Goal: Task Accomplishment & Management: Complete application form

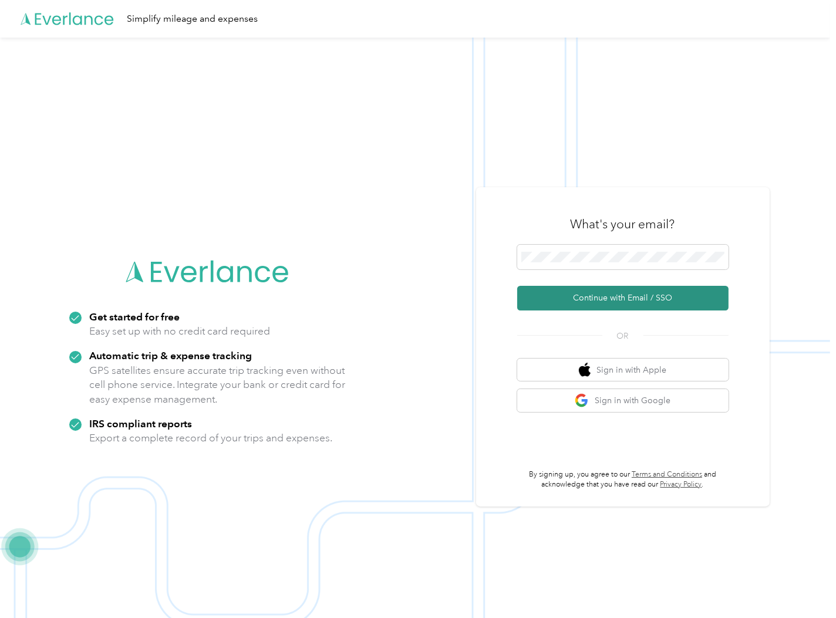
click at [609, 294] on button "Continue with Email / SSO" at bounding box center [622, 298] width 211 height 25
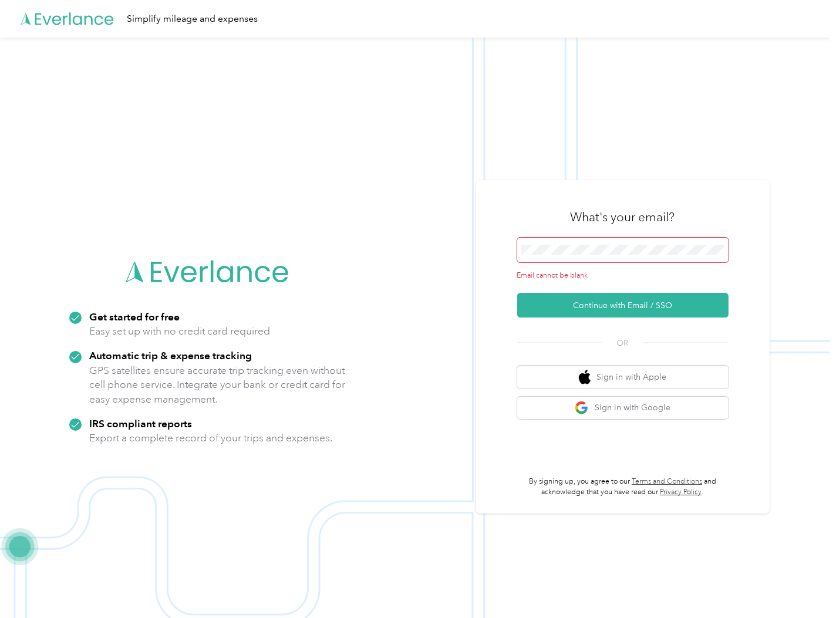
click at [612, 258] on span at bounding box center [622, 250] width 211 height 25
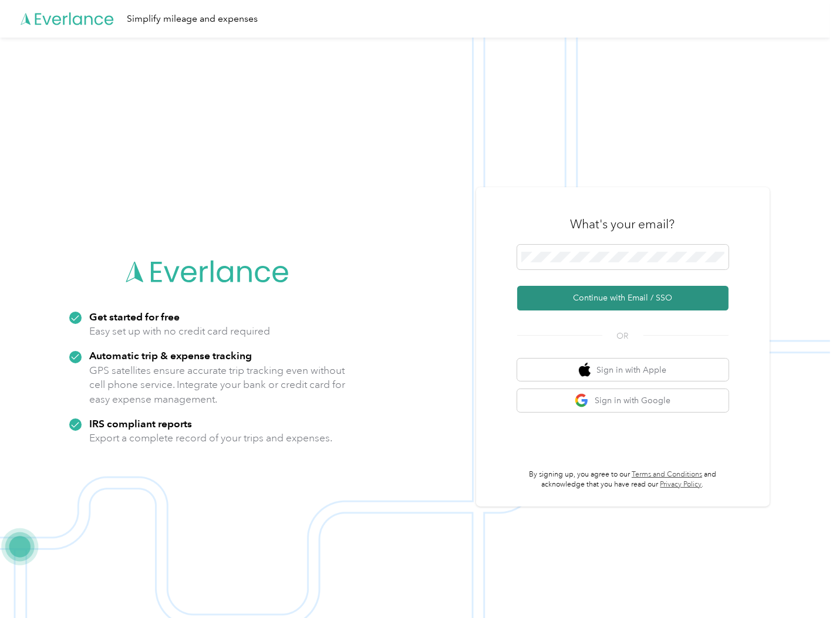
click at [665, 296] on button "Continue with Email / SSO" at bounding box center [622, 298] width 211 height 25
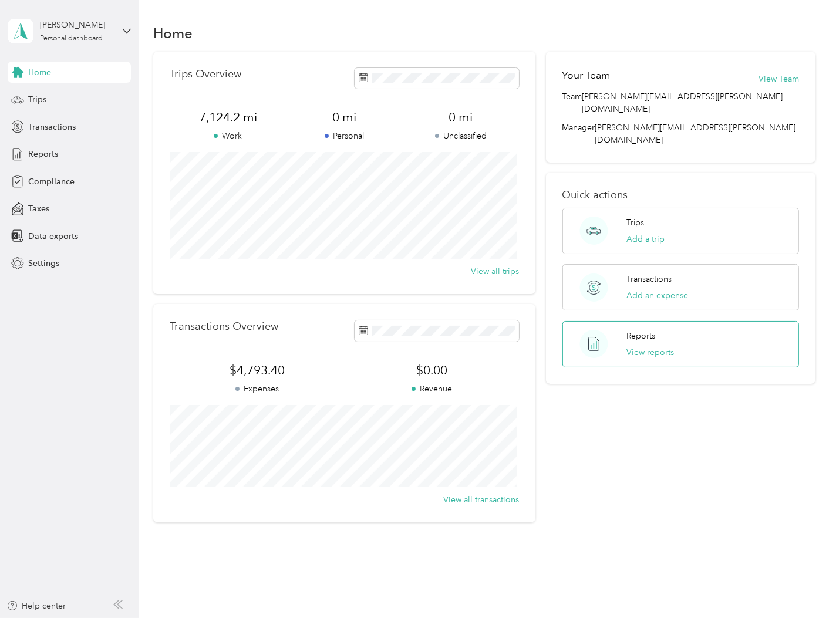
click at [659, 330] on div "Reports View reports" at bounding box center [650, 344] width 48 height 29
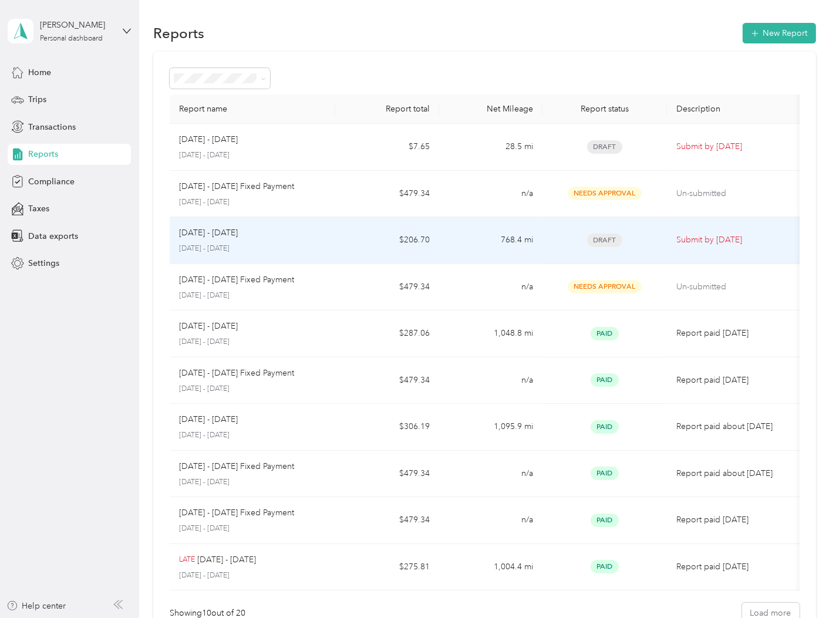
click at [276, 231] on div "[DATE] - [DATE]" at bounding box center [252, 233] width 147 height 13
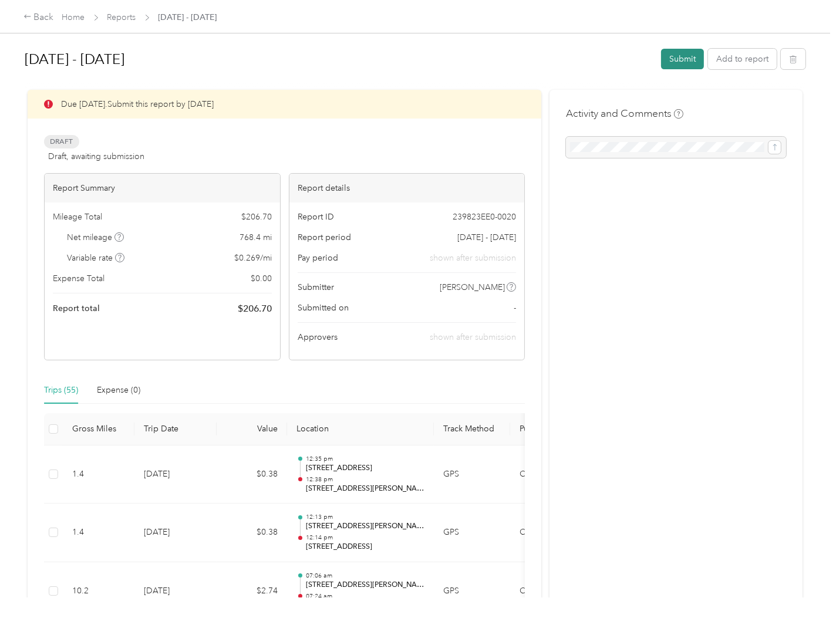
click at [673, 58] on button "Submit" at bounding box center [682, 59] width 43 height 21
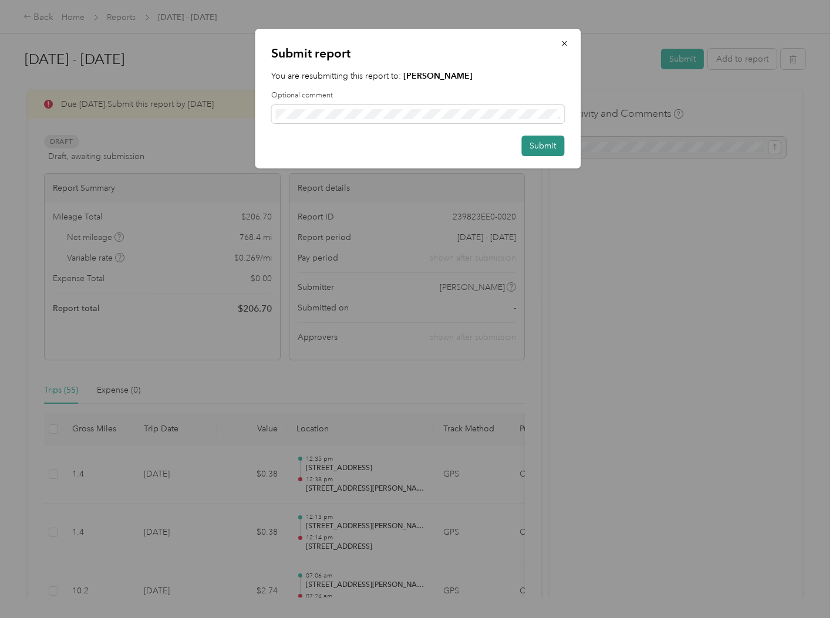
click at [551, 147] on button "Submit" at bounding box center [543, 146] width 43 height 21
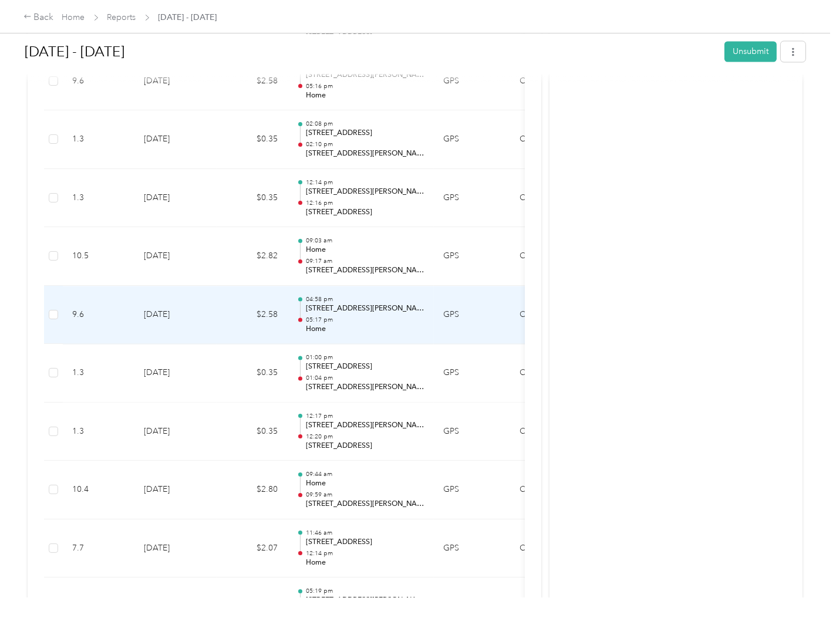
scroll to position [3120, 0]
